Goal: Information Seeking & Learning: Learn about a topic

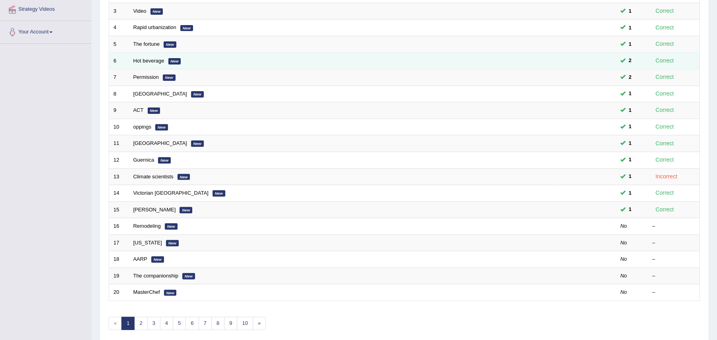
scroll to position [190, 0]
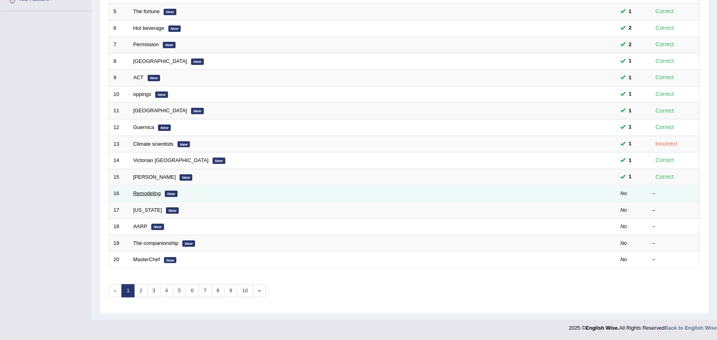
click at [148, 191] on link "Remodeling" at bounding box center [146, 193] width 27 height 6
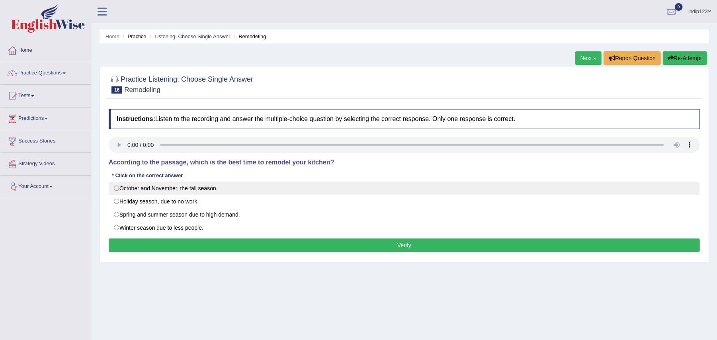
click at [116, 190] on label "October and November, the fall season." at bounding box center [404, 188] width 591 height 14
radio input "true"
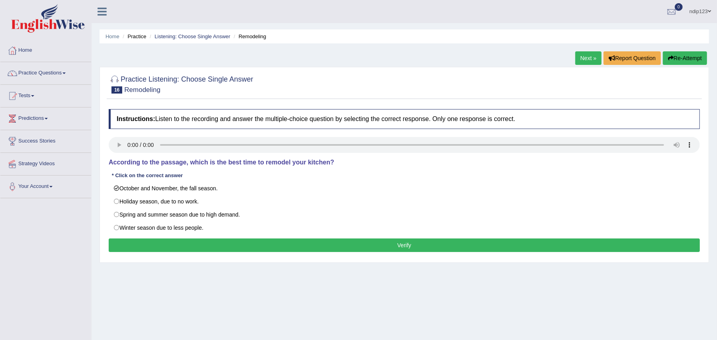
click at [401, 244] on button "Verify" at bounding box center [404, 245] width 591 height 14
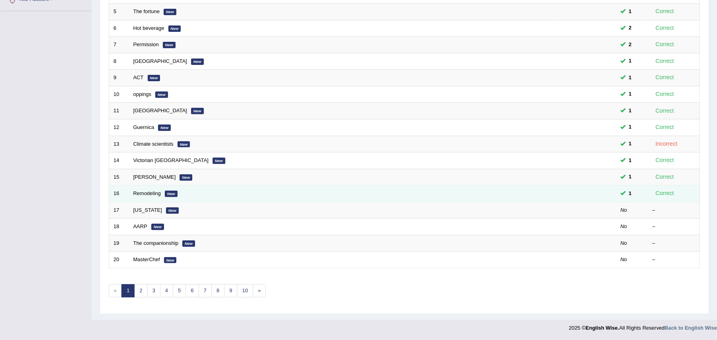
scroll to position [190, 0]
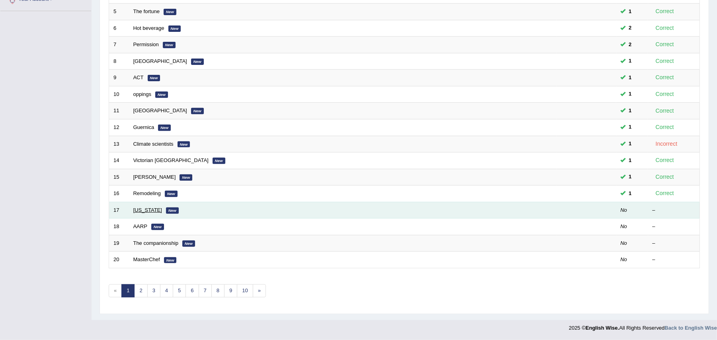
click at [139, 209] on link "[US_STATE]" at bounding box center [147, 210] width 29 height 6
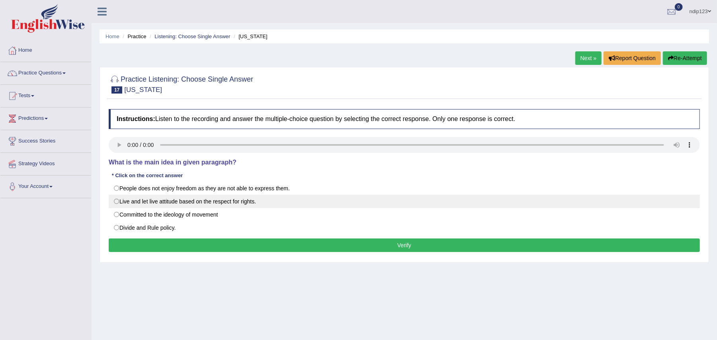
click at [118, 203] on label "Live and let live attitude based on the respect for rights." at bounding box center [404, 202] width 591 height 14
radio input "true"
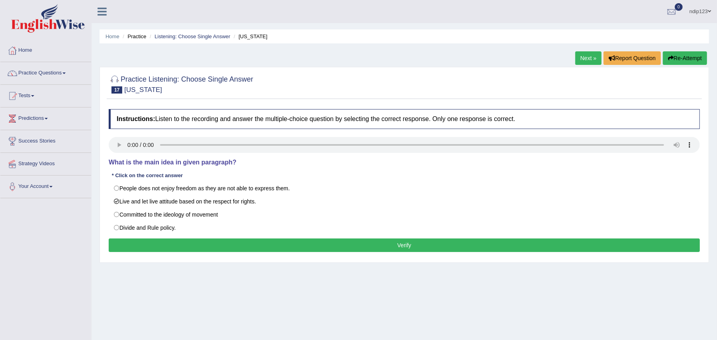
click at [403, 246] on button "Verify" at bounding box center [404, 245] width 591 height 14
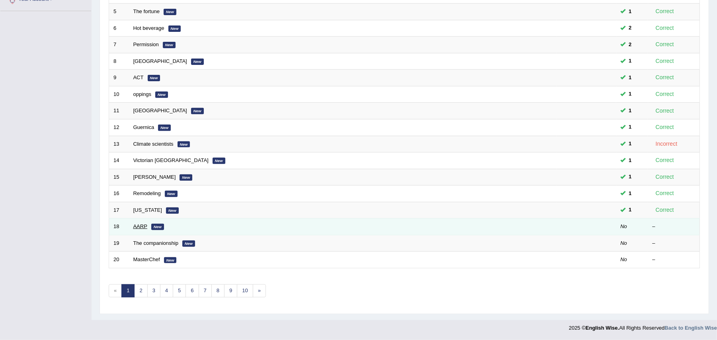
click at [144, 224] on link "AARP" at bounding box center [140, 226] width 14 height 6
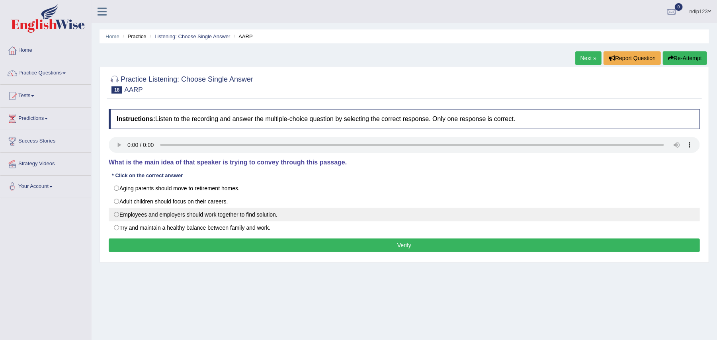
click at [115, 214] on label "Employees and employers should work together to find solution." at bounding box center [404, 215] width 591 height 14
radio input "true"
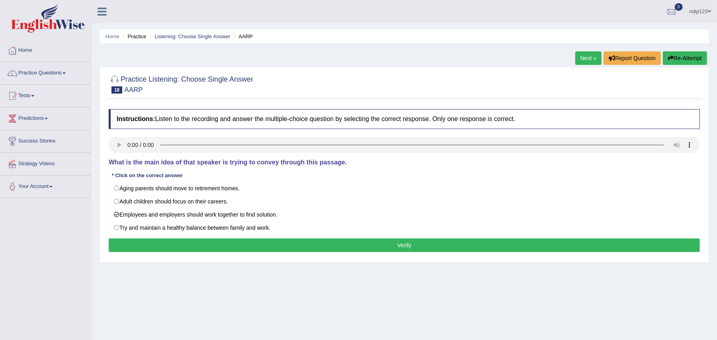
click at [404, 246] on button "Verify" at bounding box center [404, 245] width 591 height 14
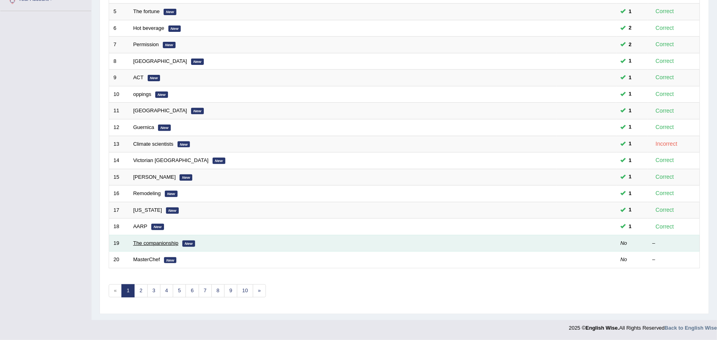
click at [152, 244] on link "The companionship" at bounding box center [155, 243] width 45 height 6
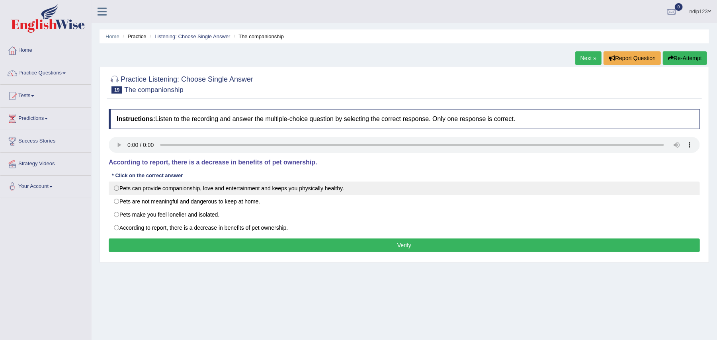
click at [115, 189] on label "Pets can provide companionship, love and entertainment and keeps you physically…" at bounding box center [404, 188] width 591 height 14
radio input "true"
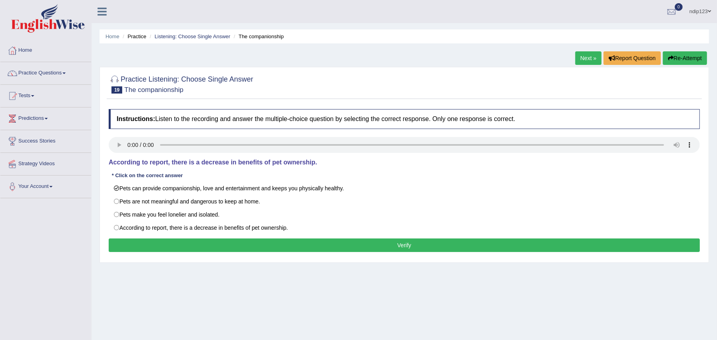
click at [390, 244] on button "Verify" at bounding box center [404, 245] width 591 height 14
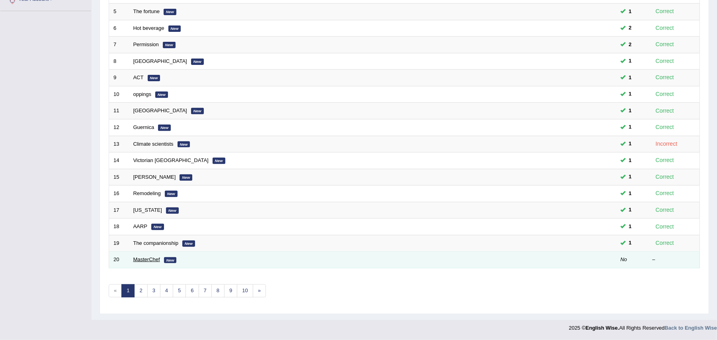
click at [140, 257] on link "MasterChef" at bounding box center [146, 259] width 27 height 6
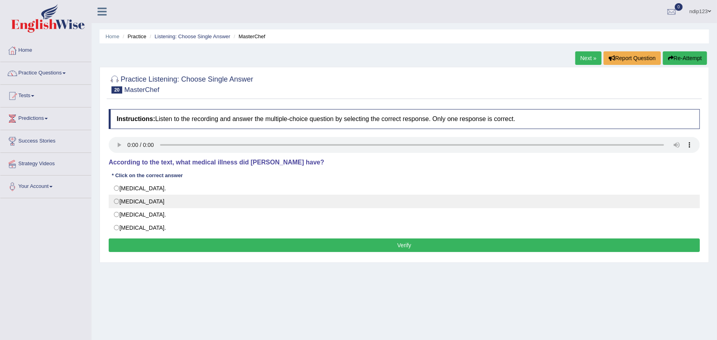
click at [118, 202] on label "[MEDICAL_DATA]" at bounding box center [404, 202] width 591 height 14
radio input "true"
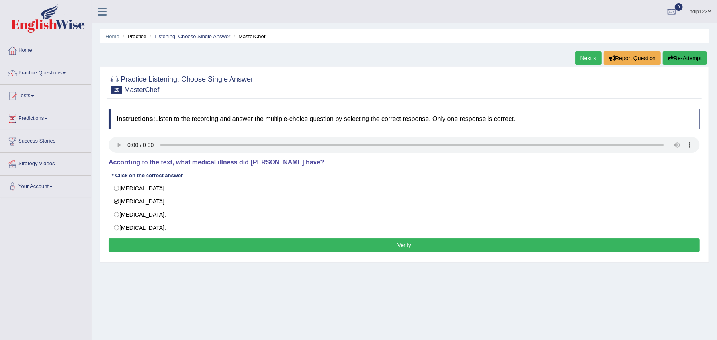
click at [408, 243] on button "Verify" at bounding box center [404, 245] width 591 height 14
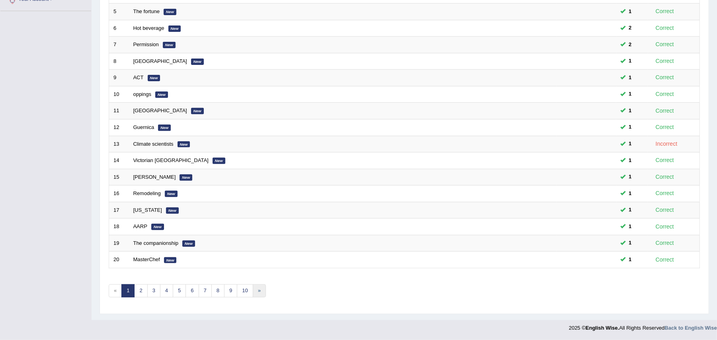
click at [263, 290] on link "»" at bounding box center [259, 290] width 13 height 13
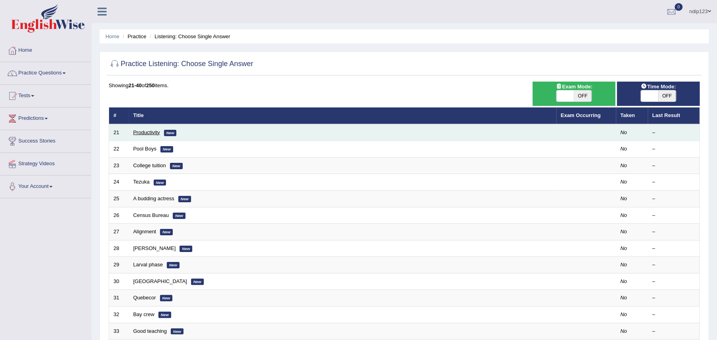
click at [148, 131] on link "Productivity" at bounding box center [146, 132] width 27 height 6
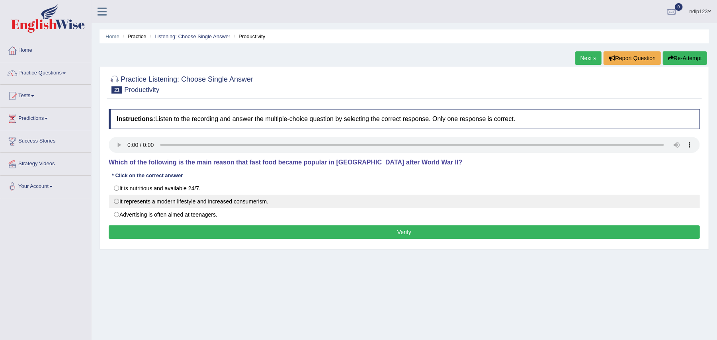
click at [114, 203] on label "It represents a modern lifestyle and increased consumerism." at bounding box center [404, 202] width 591 height 14
radio input "true"
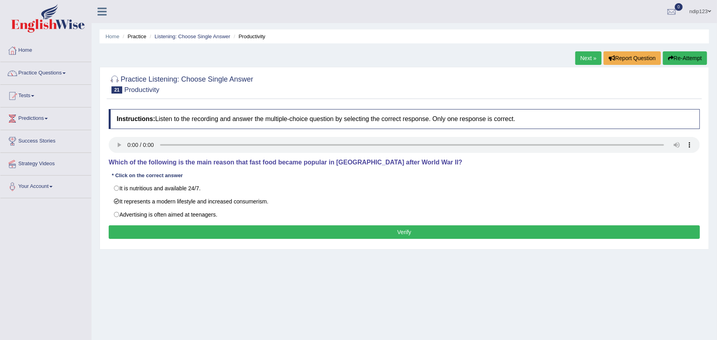
click at [395, 228] on button "Verify" at bounding box center [404, 232] width 591 height 14
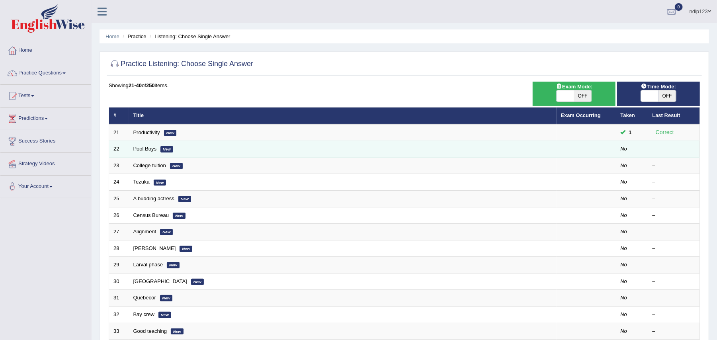
click at [151, 146] on link "Pool Boys" at bounding box center [144, 149] width 23 height 6
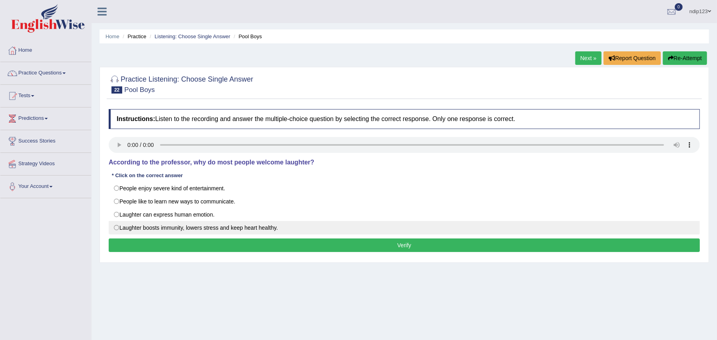
click at [118, 229] on label "Laughter boosts immunity, lowers stress and keep heart healthy." at bounding box center [404, 228] width 591 height 14
radio input "true"
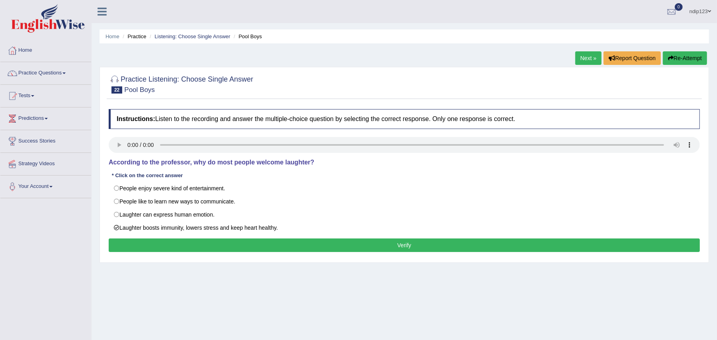
click at [415, 247] on button "Verify" at bounding box center [404, 245] width 591 height 14
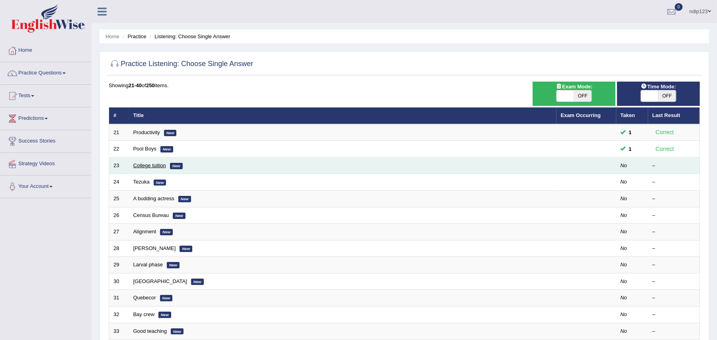
click at [147, 164] on link "College tuition" at bounding box center [149, 165] width 33 height 6
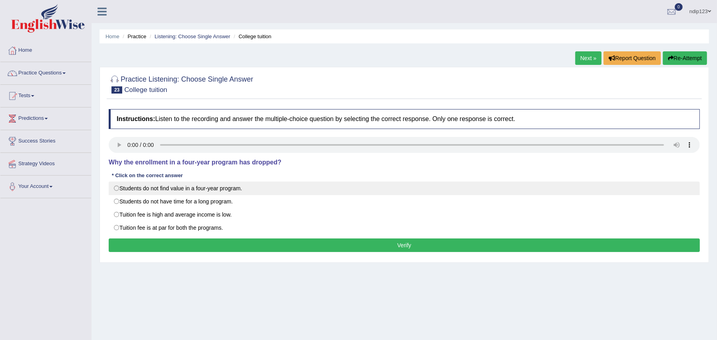
click at [117, 188] on label "Students do not find value in a four-year program." at bounding box center [404, 188] width 591 height 14
radio input "true"
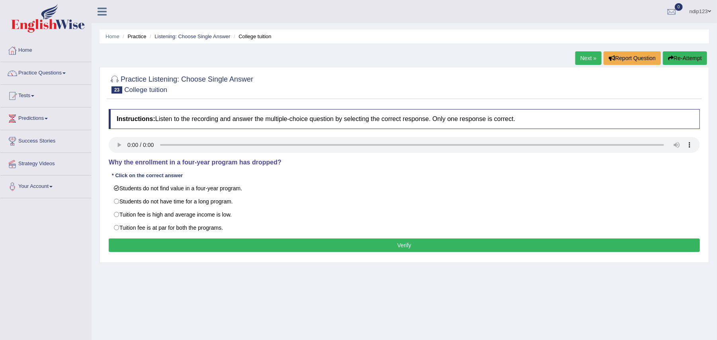
click at [412, 242] on button "Verify" at bounding box center [404, 245] width 591 height 14
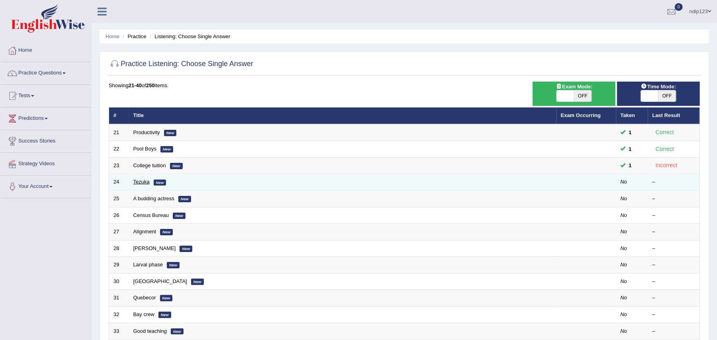
click at [142, 184] on link "Tezuka" at bounding box center [141, 182] width 16 height 6
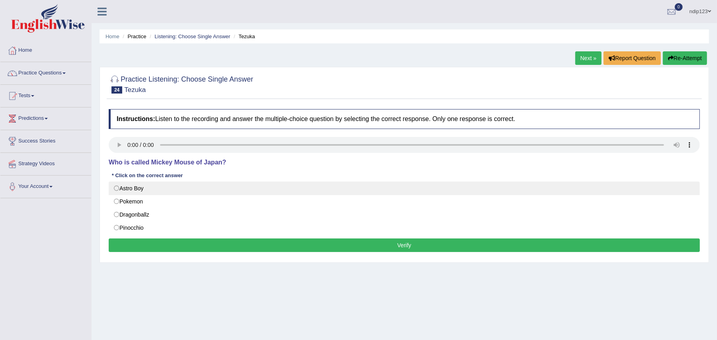
click at [117, 187] on label "Astro Boy" at bounding box center [404, 188] width 591 height 14
radio input "true"
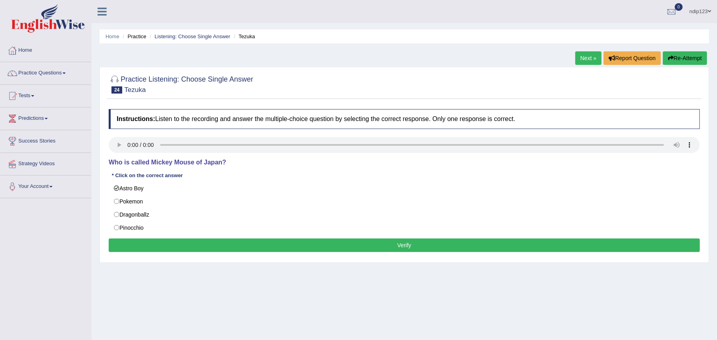
click at [404, 247] on button "Verify" at bounding box center [404, 245] width 591 height 14
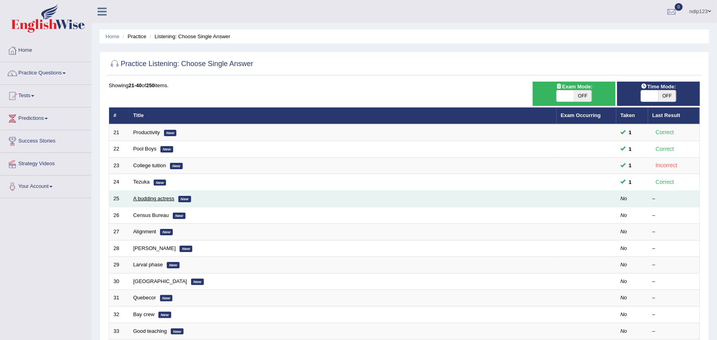
click at [142, 198] on link "A budding actress" at bounding box center [153, 198] width 41 height 6
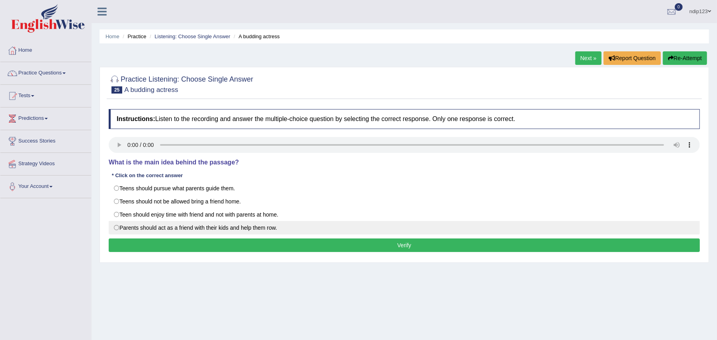
click at [117, 228] on label "Parents should act as a friend with their kids and help them row." at bounding box center [404, 228] width 591 height 14
radio input "true"
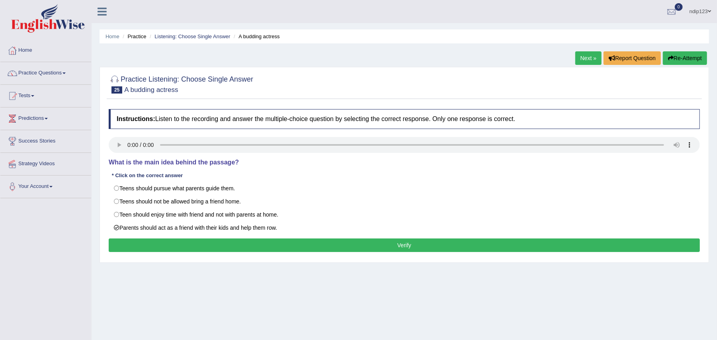
click at [407, 246] on button "Verify" at bounding box center [404, 245] width 591 height 14
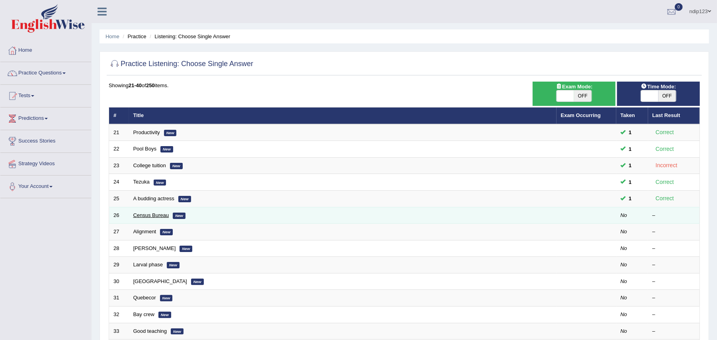
click at [152, 216] on link "Census Bureau" at bounding box center [151, 215] width 36 height 6
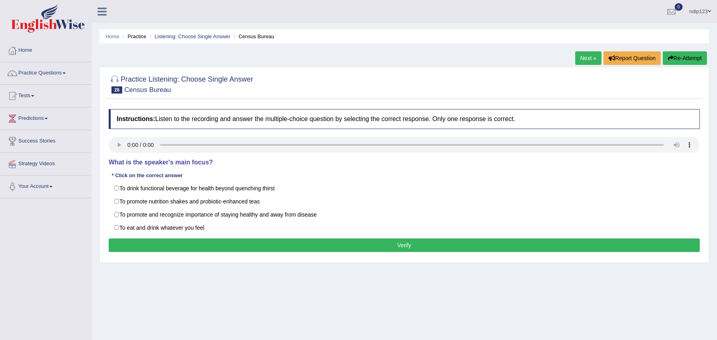
click at [403, 245] on button "Verify" at bounding box center [404, 245] width 591 height 14
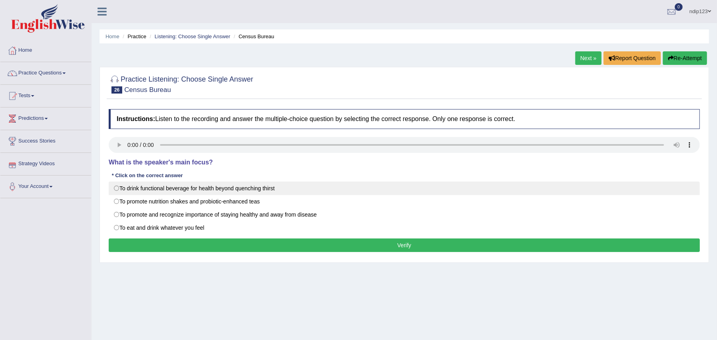
click at [118, 189] on label "To drink functional beverage for health beyond quenching thirst" at bounding box center [404, 188] width 591 height 14
radio input "true"
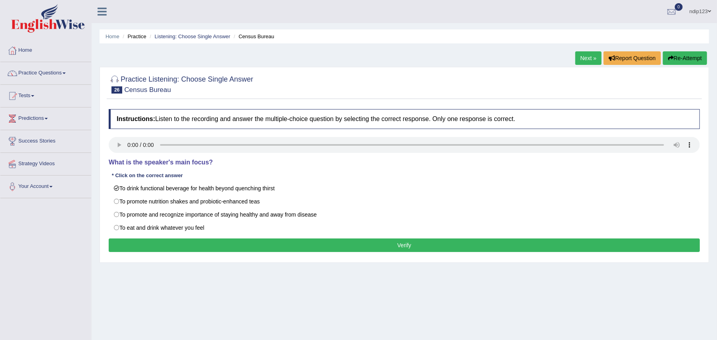
click at [401, 246] on button "Verify" at bounding box center [404, 245] width 591 height 14
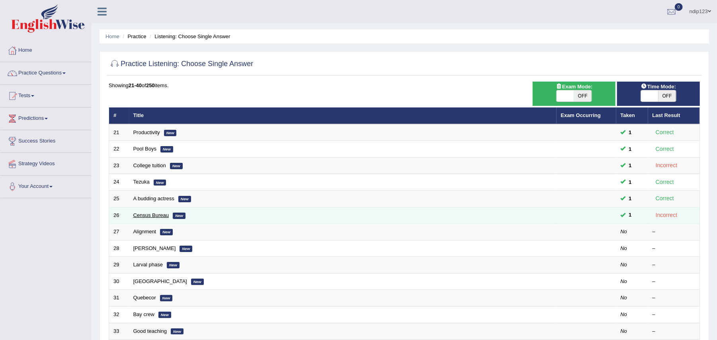
click at [148, 215] on link "Census Bureau" at bounding box center [151, 215] width 36 height 6
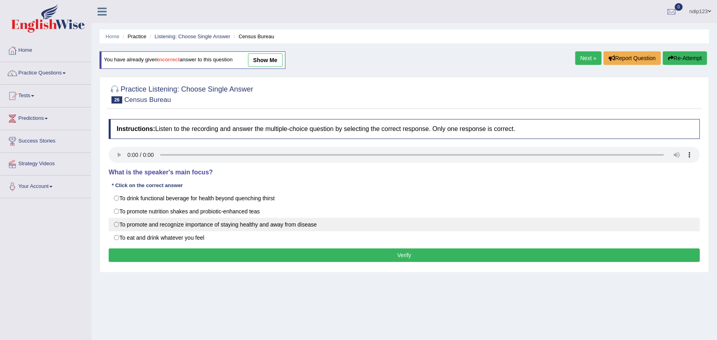
click at [117, 225] on label "To promote and recognize importance of staying healthy and away from disease" at bounding box center [404, 225] width 591 height 14
radio input "true"
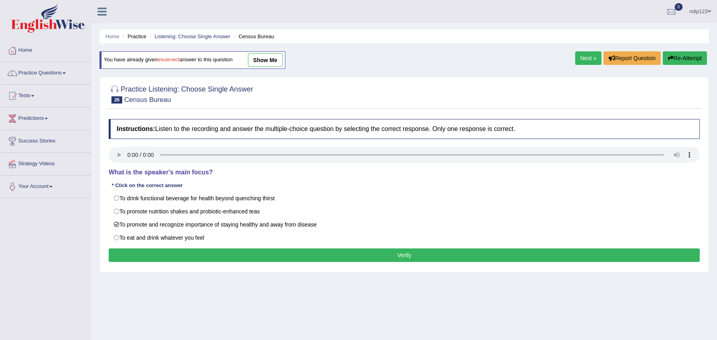
click at [408, 257] on button "Verify" at bounding box center [404, 255] width 591 height 14
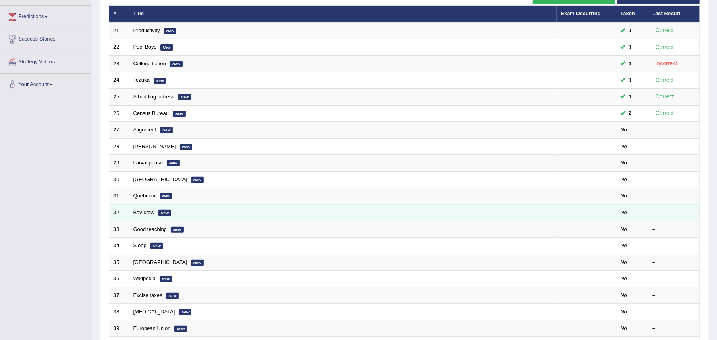
scroll to position [106, 0]
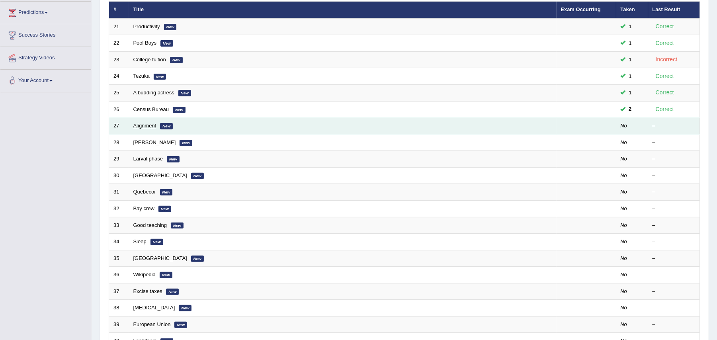
click at [142, 125] on link "Alignment" at bounding box center [144, 126] width 23 height 6
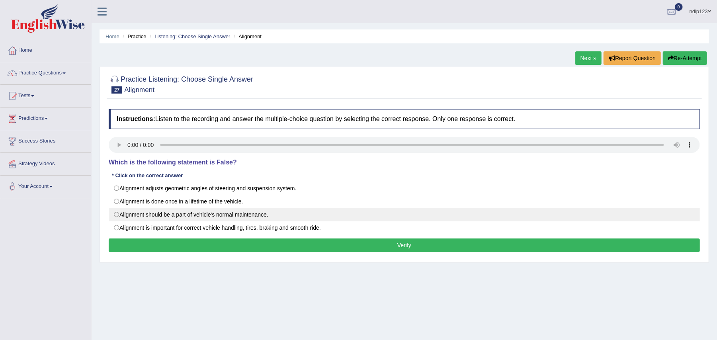
click at [119, 215] on label "Alignment should be a part of vehicle's normal maintenance." at bounding box center [404, 215] width 591 height 14
radio input "true"
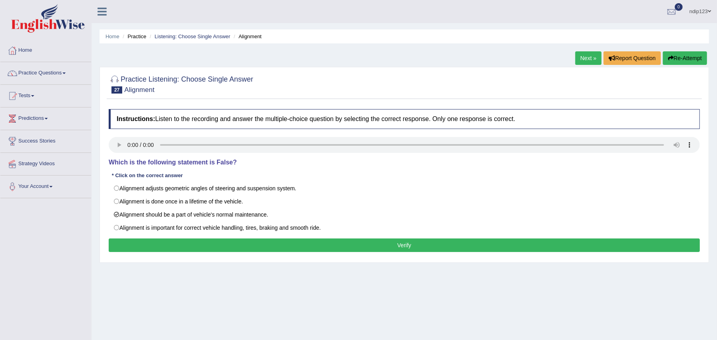
click at [407, 242] on button "Verify" at bounding box center [404, 245] width 591 height 14
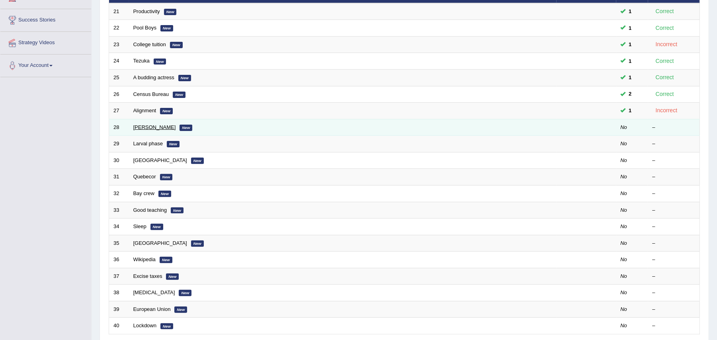
click at [139, 129] on link "[PERSON_NAME]" at bounding box center [154, 127] width 43 height 6
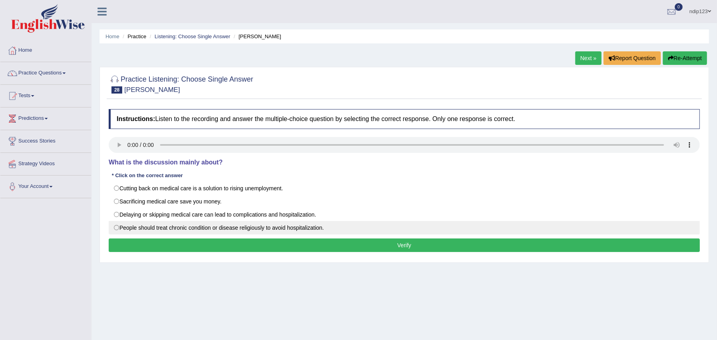
drag, startPoint x: 115, startPoint y: 228, endPoint x: 120, endPoint y: 228, distance: 4.8
click at [116, 228] on label "People should treat chronic condition or disease religiously to avoid hospitali…" at bounding box center [404, 228] width 591 height 14
radio input "true"
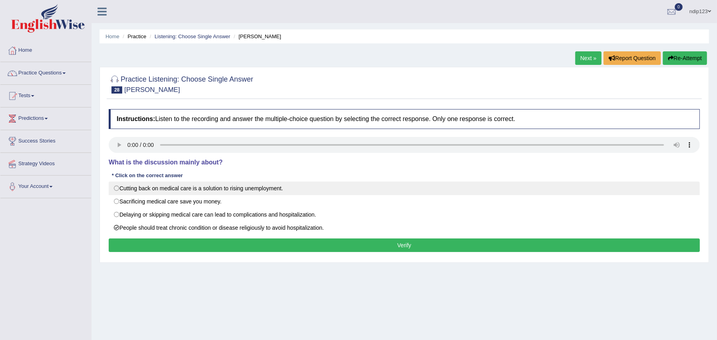
click at [117, 188] on label "Cutting back on medical care is a solution to rising unemployment." at bounding box center [404, 188] width 591 height 14
radio input "true"
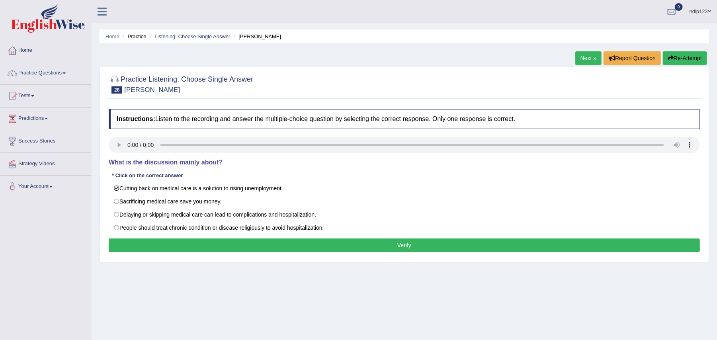
click at [396, 245] on button "Verify" at bounding box center [404, 245] width 591 height 14
